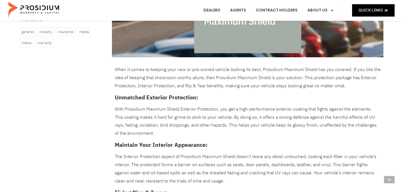
scroll to position [173, 0]
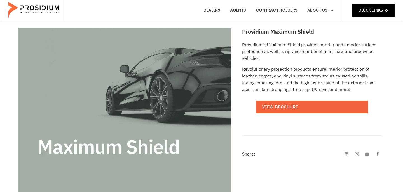
scroll to position [83, 0]
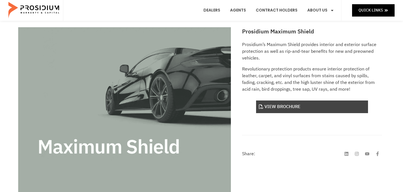
click at [280, 110] on link "View Brochure" at bounding box center [312, 106] width 112 height 13
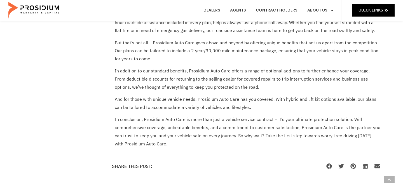
scroll to position [315, 0]
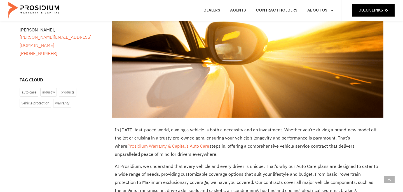
scroll to position [111, 0]
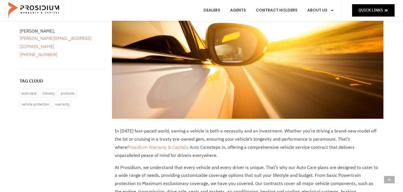
click at [190, 147] on link "Auto Care" at bounding box center [200, 147] width 20 height 7
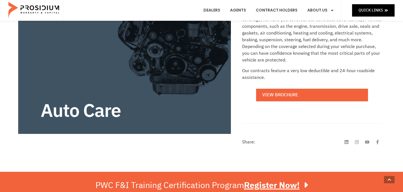
scroll to position [163, 0]
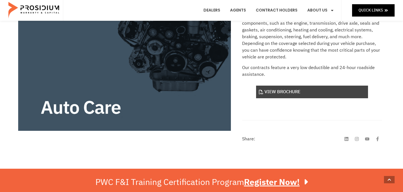
click at [274, 93] on link "View Brochure" at bounding box center [312, 91] width 112 height 13
